Goal: Task Accomplishment & Management: Use online tool/utility

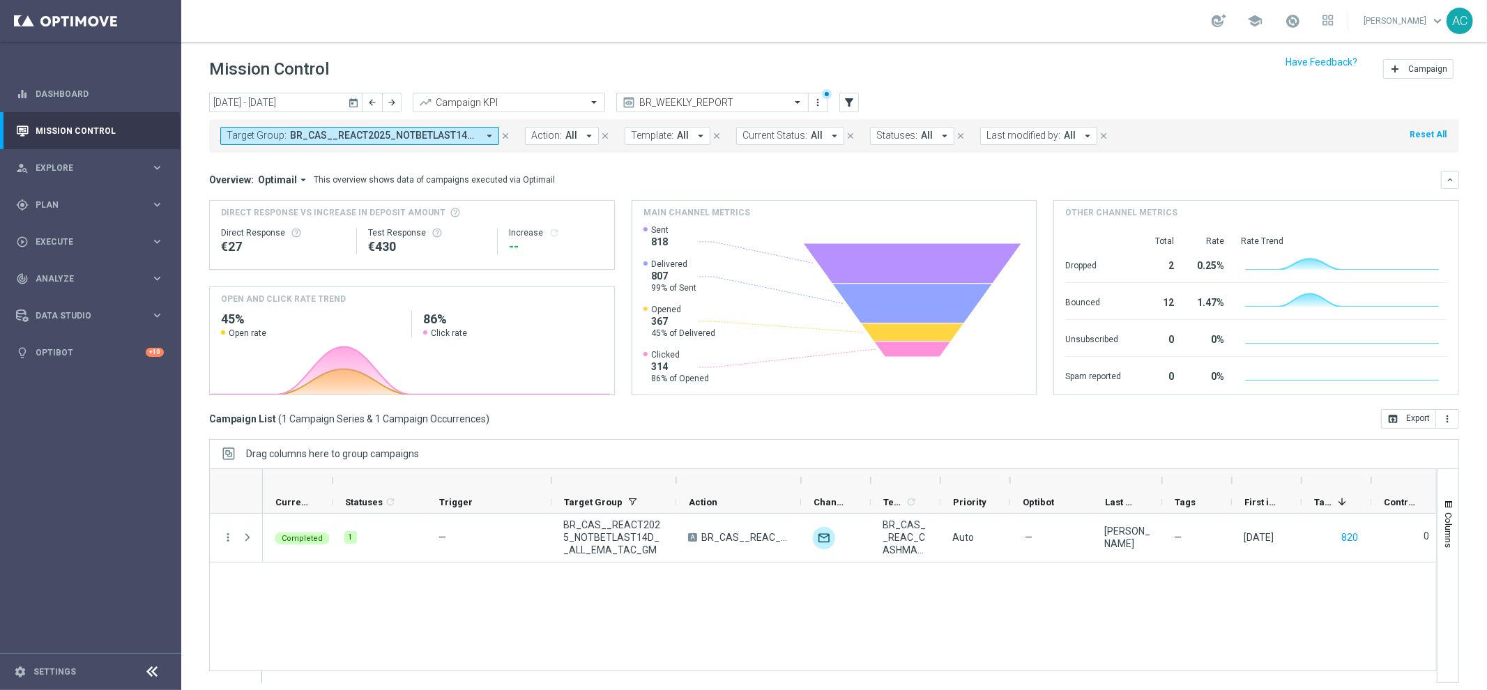
scroll to position [7, 0]
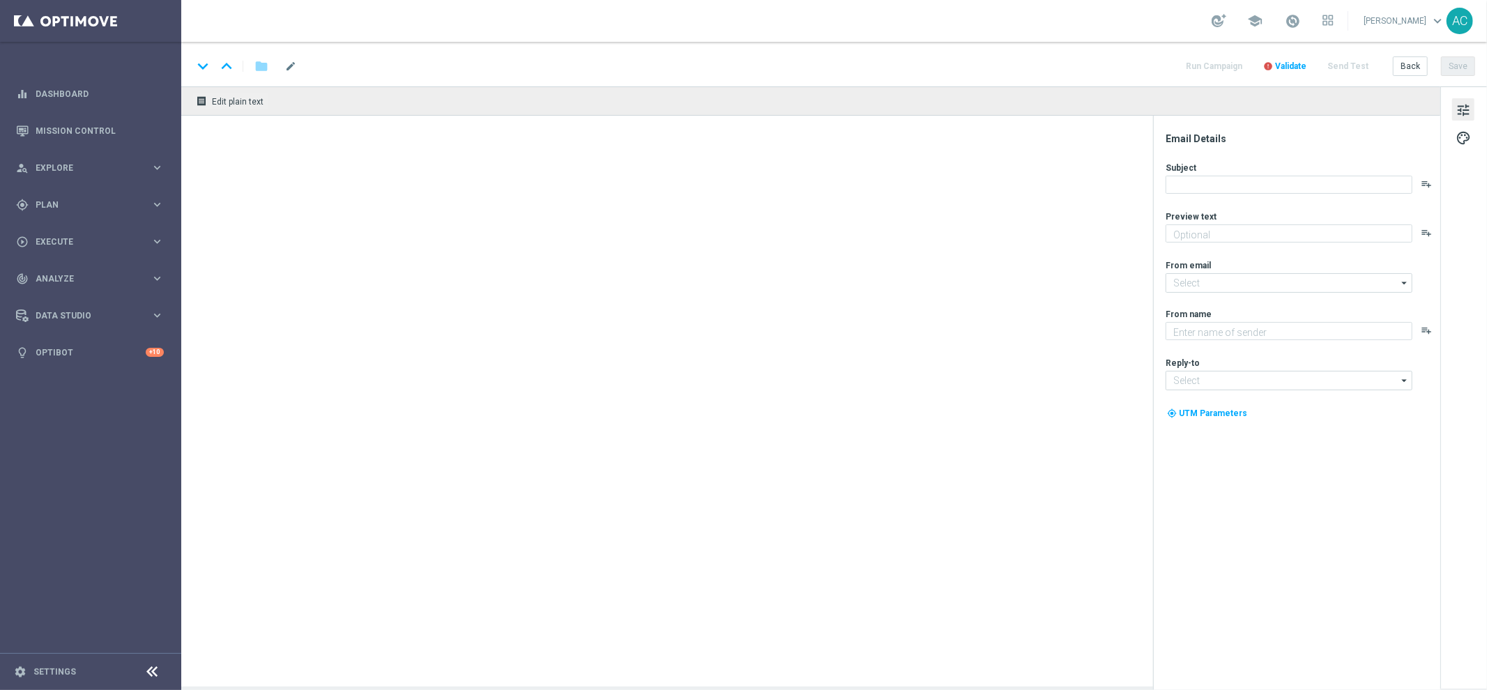
type textarea "Jogue Dracula Awakening! Aposte apenas R$ 10 nos slots selecionados para garant…"
type textarea "Lottoland"
type input "mail@crm.lottoland.bet.br"
type input "contato@lottoland.bet.br"
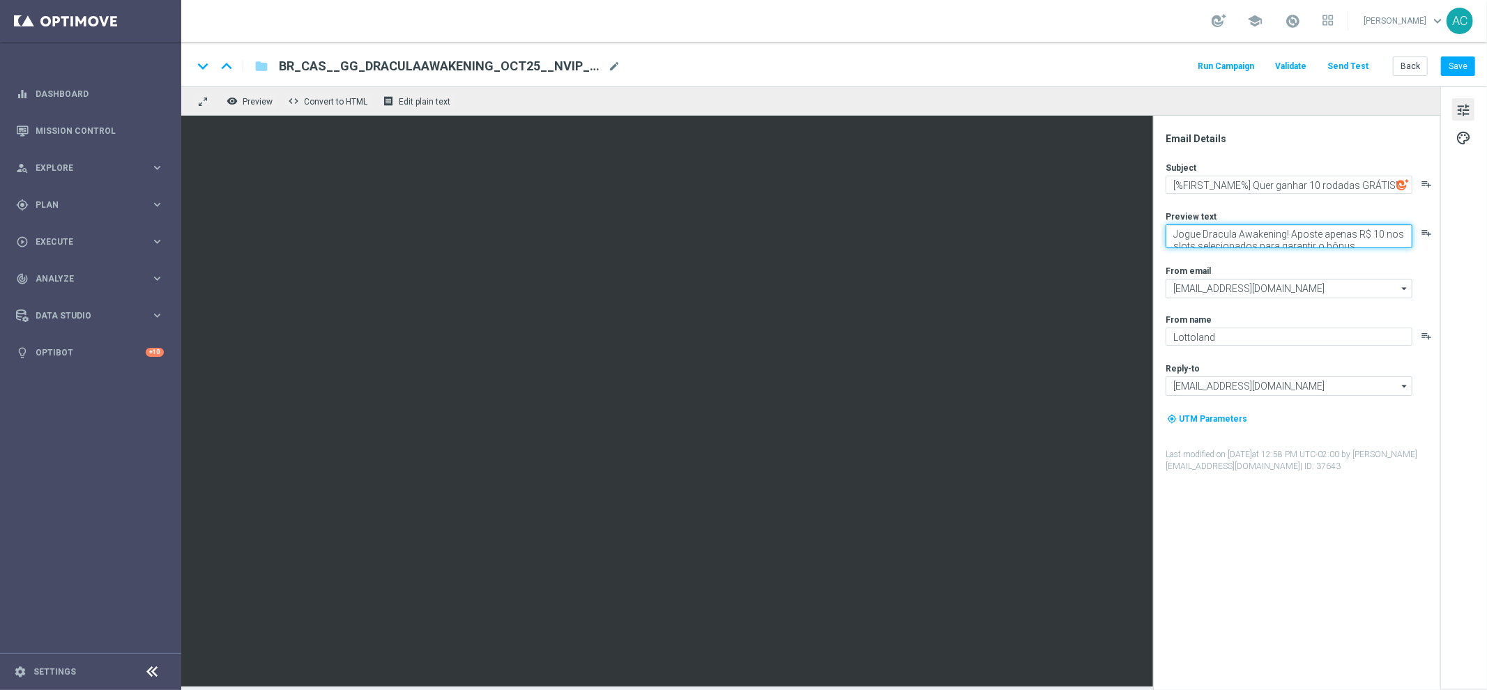
drag, startPoint x: 1204, startPoint y: 235, endPoint x: 1283, endPoint y: 234, distance: 79.5
click at [1283, 234] on textarea "Jogue Dracula Awakening! Aposte apenas R$ 10 nos slots selecionados para garant…" at bounding box center [1288, 236] width 247 height 24
